Goal: Task Accomplishment & Management: Manage account settings

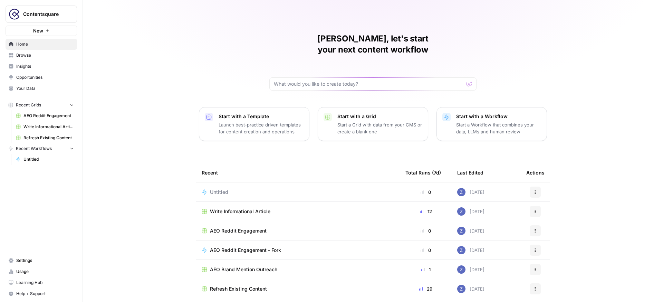
click at [37, 76] on span "Opportunities" at bounding box center [45, 77] width 58 height 6
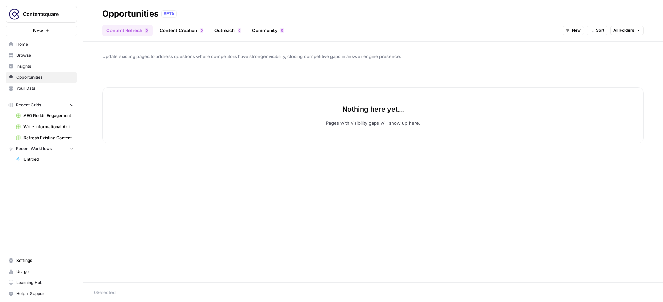
click at [576, 32] on span "New" at bounding box center [576, 30] width 9 height 6
click at [580, 67] on span "In Progress" at bounding box center [590, 64] width 28 height 7
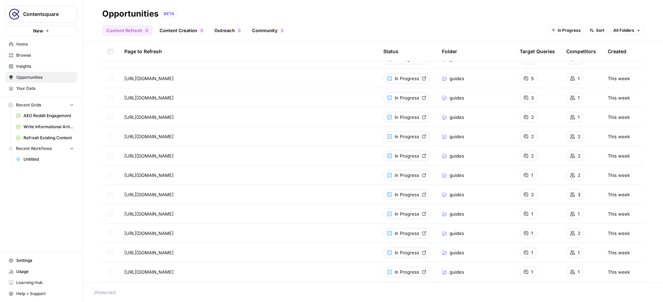
scroll to position [225, 0]
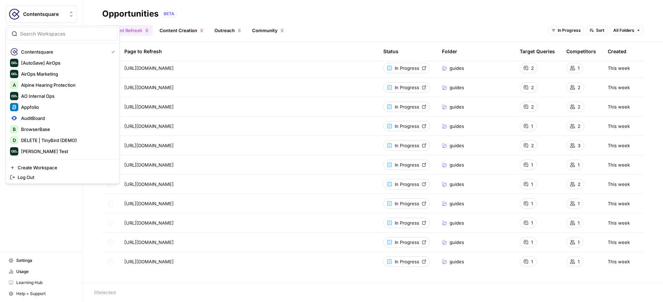
click at [57, 16] on span "Contentsquare" at bounding box center [44, 14] width 42 height 7
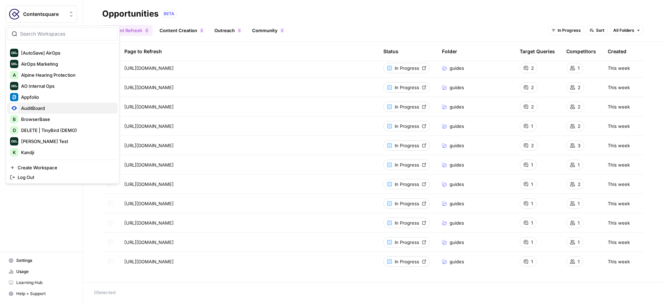
scroll to position [11, 0]
click at [54, 97] on span "Appfolio" at bounding box center [66, 95] width 91 height 7
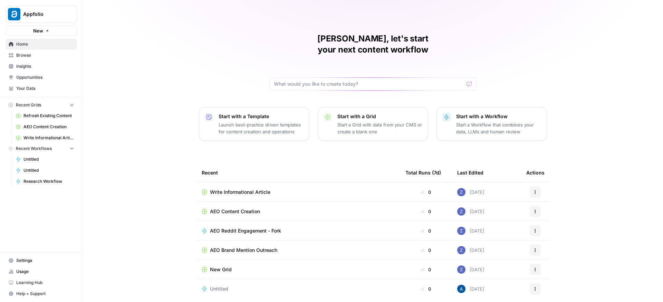
click at [29, 79] on span "Opportunities" at bounding box center [45, 77] width 58 height 6
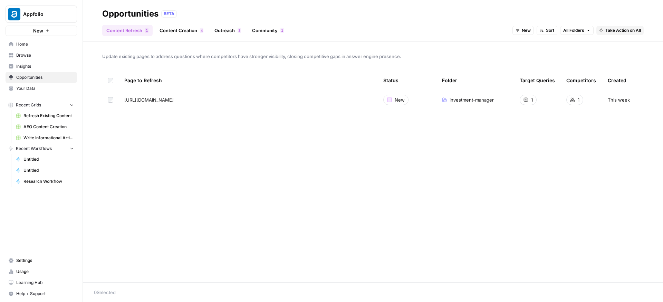
click at [33, 16] on span "Appfolio" at bounding box center [44, 14] width 42 height 7
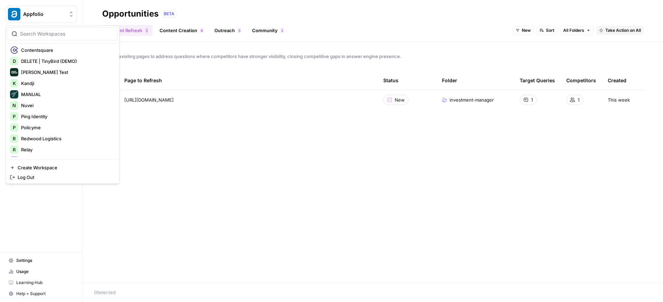
scroll to position [83, 0]
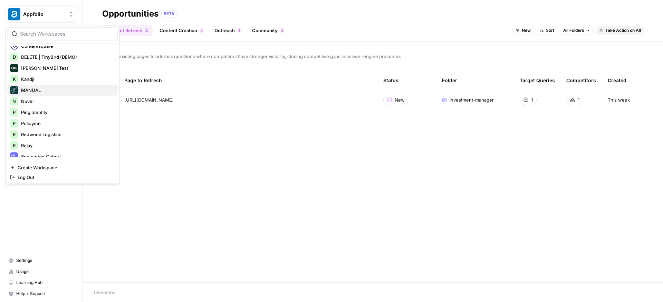
click at [56, 92] on span "MANUAL" at bounding box center [66, 90] width 91 height 7
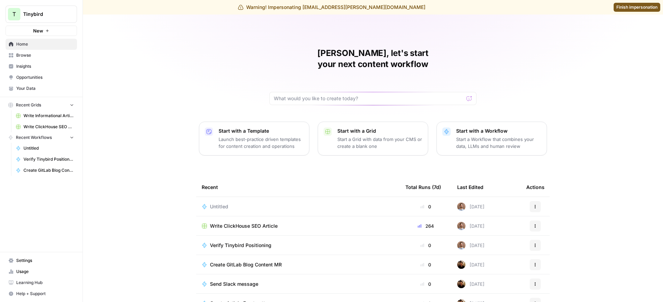
click at [18, 266] on link "Usage" at bounding box center [41, 271] width 71 height 11
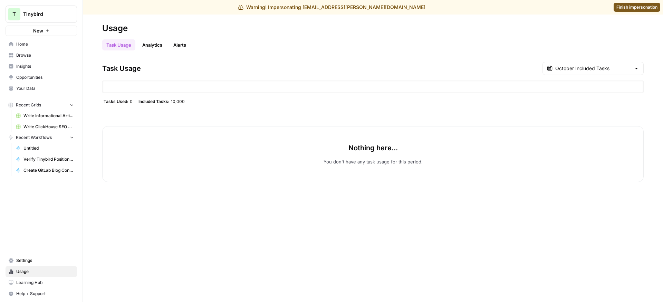
click at [42, 64] on span "Insights" at bounding box center [45, 66] width 58 height 6
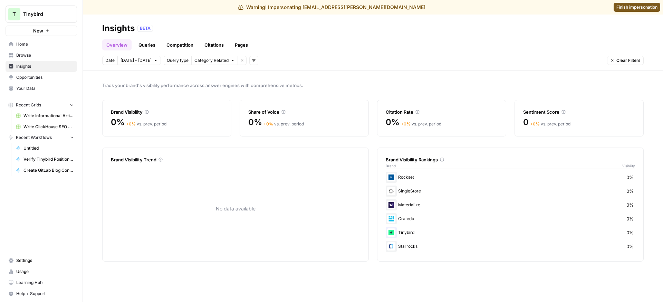
click at [26, 270] on span "Usage" at bounding box center [45, 271] width 58 height 6
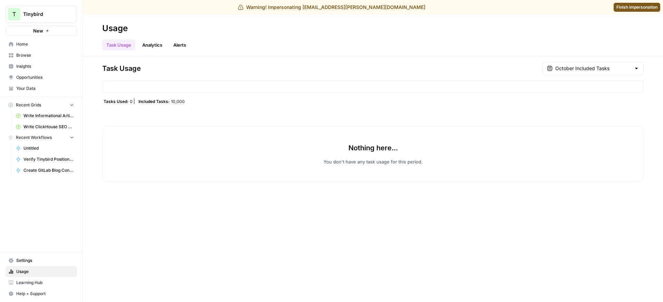
click at [33, 259] on span "Settings" at bounding box center [45, 260] width 58 height 6
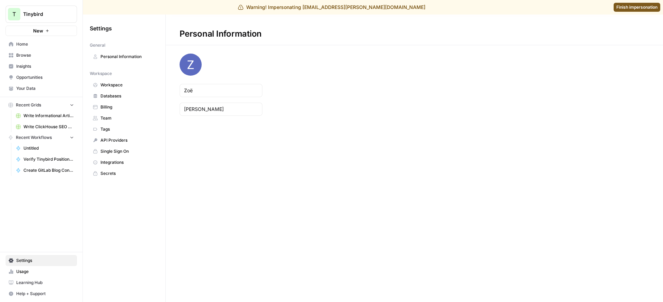
click at [120, 116] on span "Team" at bounding box center [127, 118] width 55 height 6
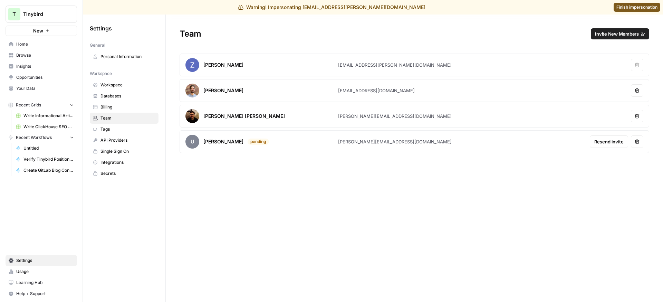
click at [609, 35] on span "Invite New Members" at bounding box center [617, 33] width 44 height 7
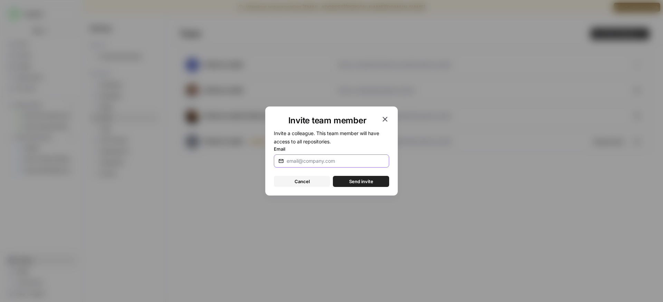
click at [336, 163] on input "Email" at bounding box center [335, 160] width 98 height 7
click at [335, 161] on input "elmi@airo" at bounding box center [335, 160] width 98 height 7
type input "e"
paste input "elmi@airops.com"
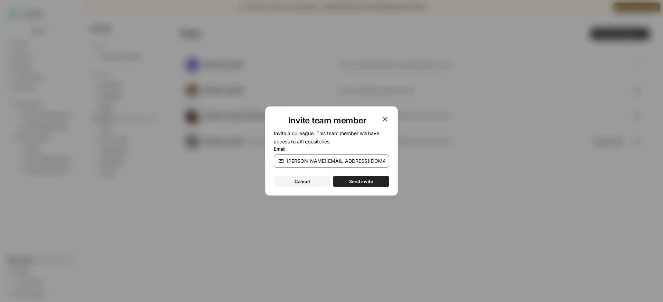
type input "elmi@airops.com"
click at [351, 179] on span "Send invite" at bounding box center [361, 181] width 24 height 7
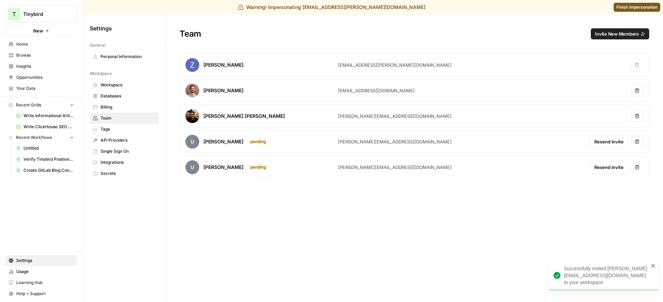
click at [635, 8] on span "Finish impersonation" at bounding box center [636, 7] width 41 height 6
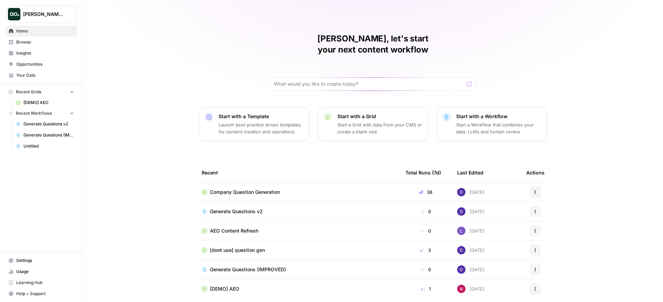
click at [25, 261] on span "Settings" at bounding box center [45, 260] width 58 height 6
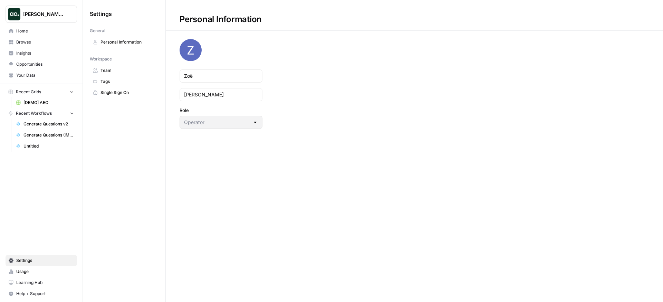
click at [123, 67] on span "Team" at bounding box center [127, 70] width 55 height 6
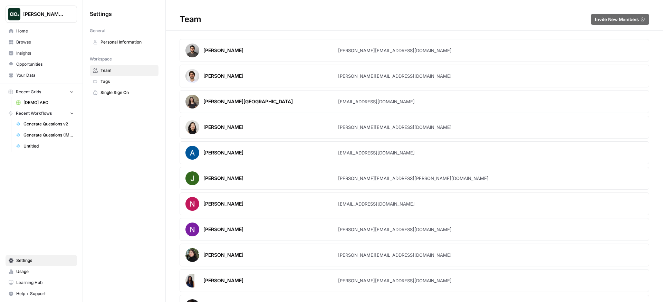
scroll to position [274, 0]
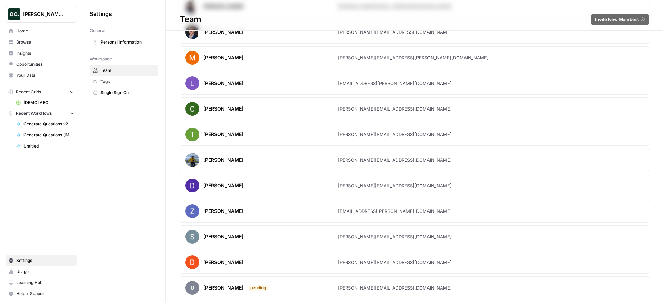
click at [40, 101] on span "[DEMO] AEO" at bounding box center [48, 102] width 50 height 6
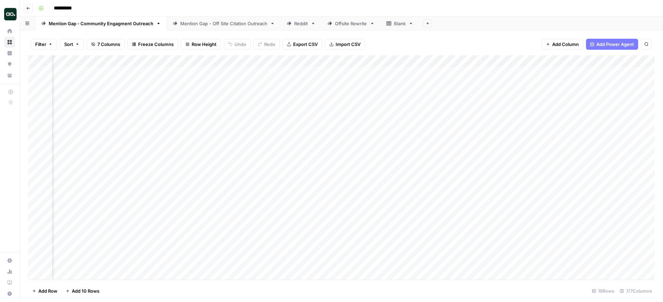
scroll to position [0, 390]
click at [200, 23] on div "Mention Gap - Off Site Citation Outreach" at bounding box center [223, 23] width 87 height 7
click at [298, 21] on div "Reddit" at bounding box center [301, 23] width 14 height 7
click at [229, 22] on div "Mention Gap - Off Site Citation Outreach" at bounding box center [223, 23] width 87 height 7
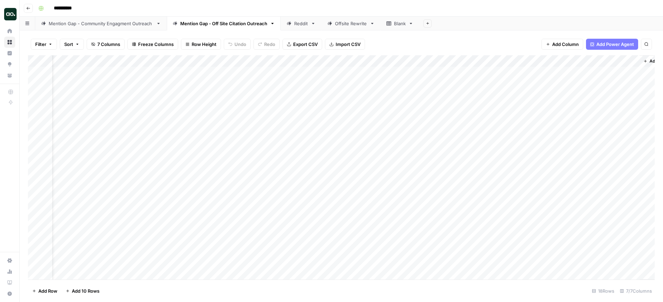
scroll to position [0, 23]
click at [137, 23] on div "Mention Gap - Community Engagment Outreach" at bounding box center [101, 23] width 105 height 7
